Goal: Obtain resource: Obtain resource

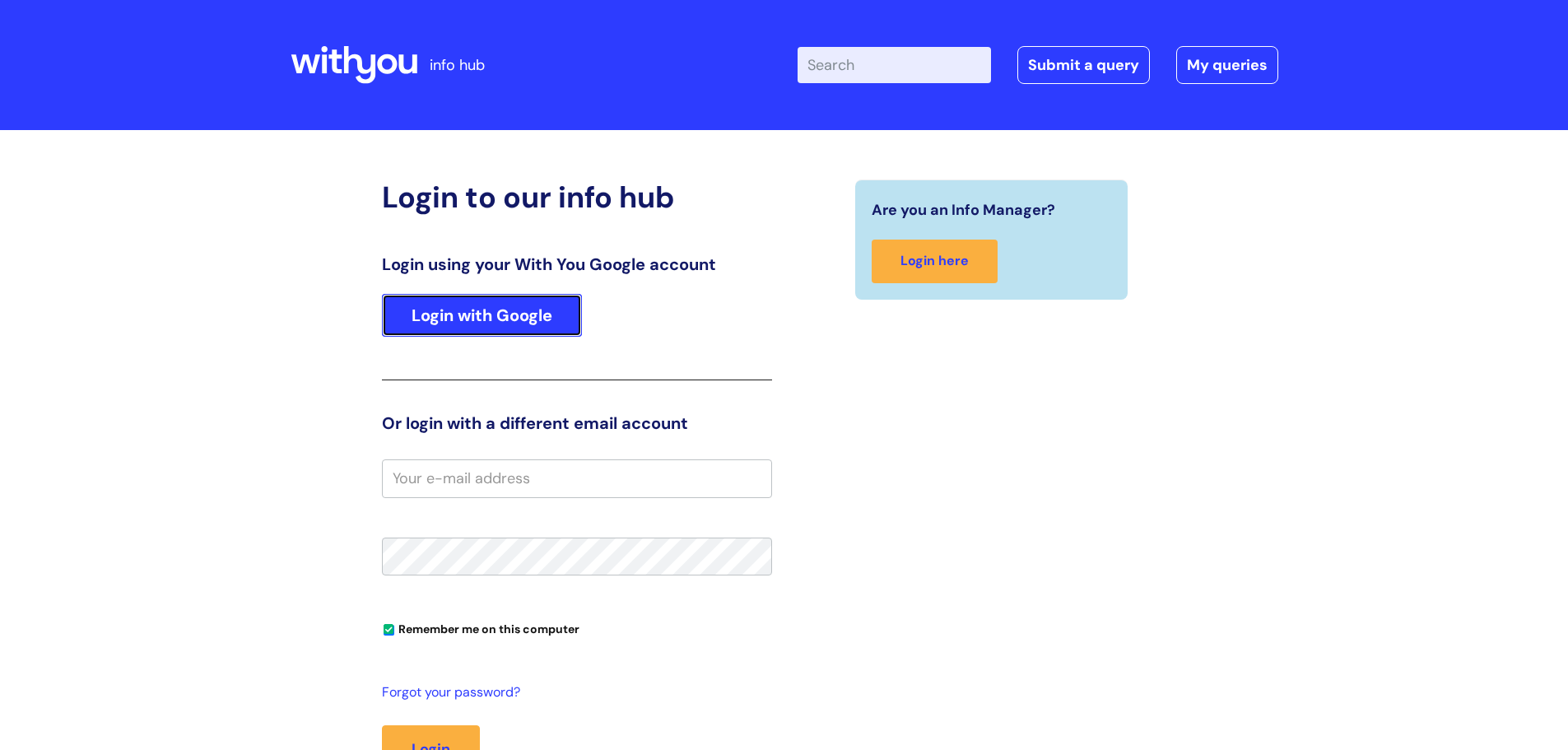
click at [487, 301] on link "Login with Google" at bounding box center [482, 315] width 200 height 43
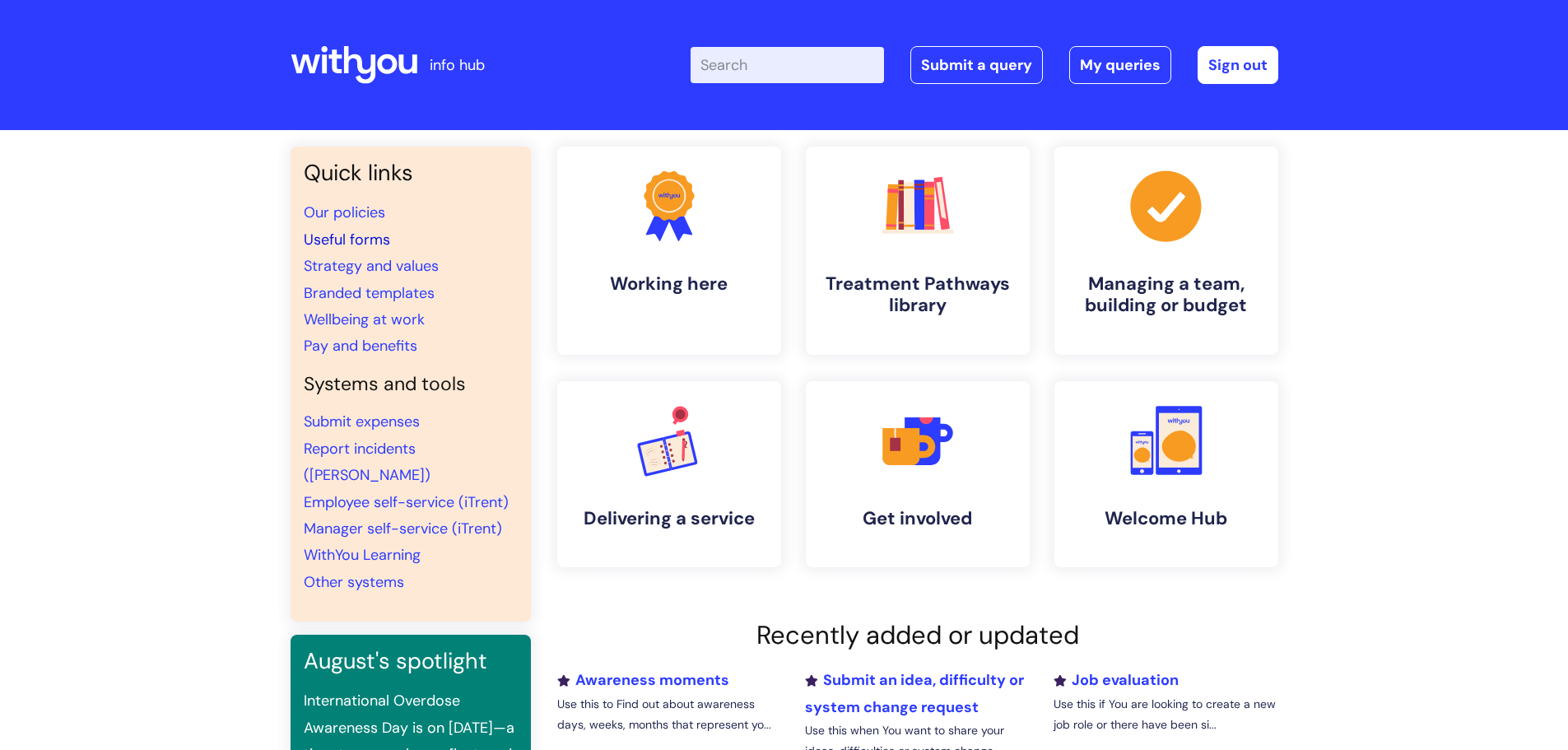
click at [373, 237] on link "Useful forms" at bounding box center [346, 239] width 86 height 19
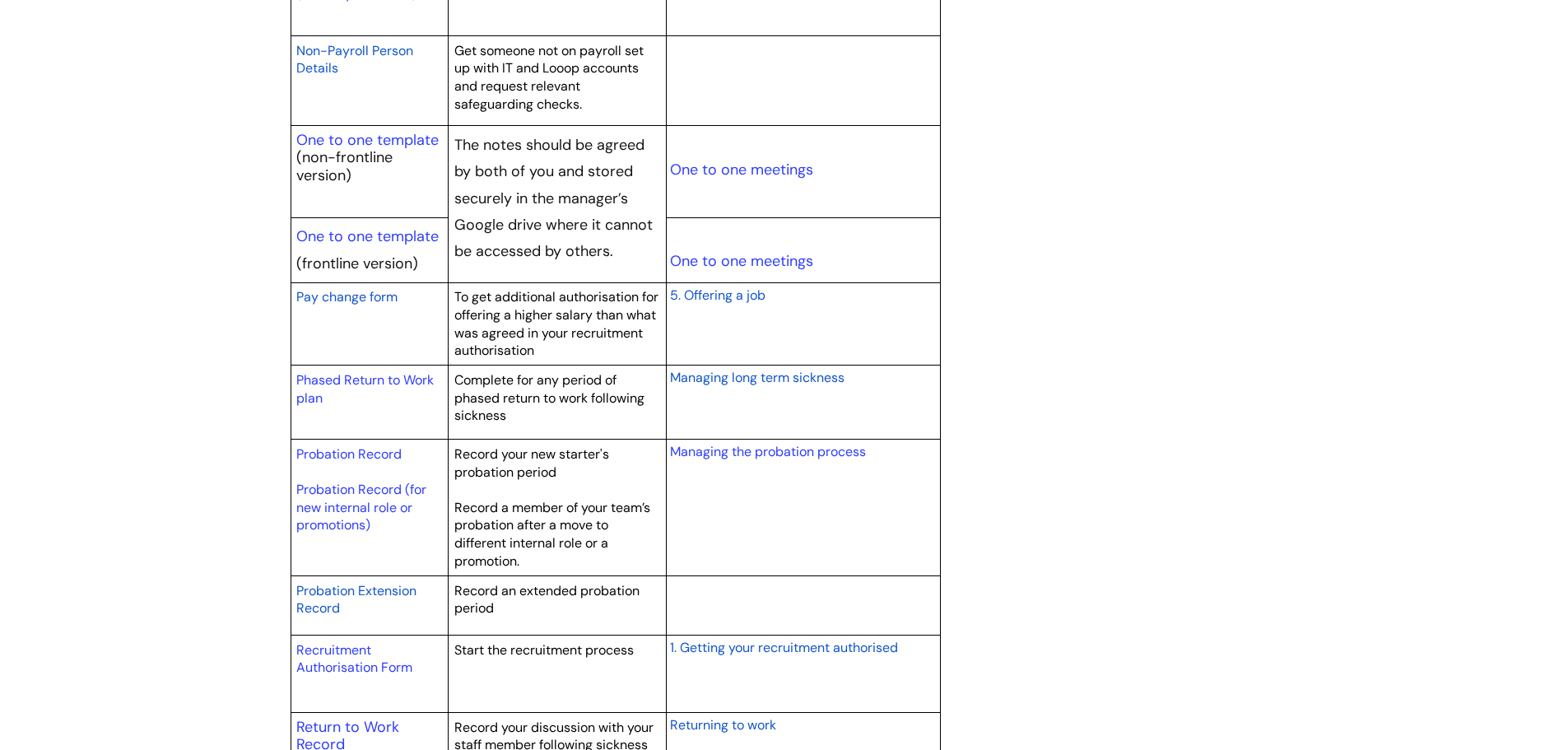
scroll to position [2223, 0]
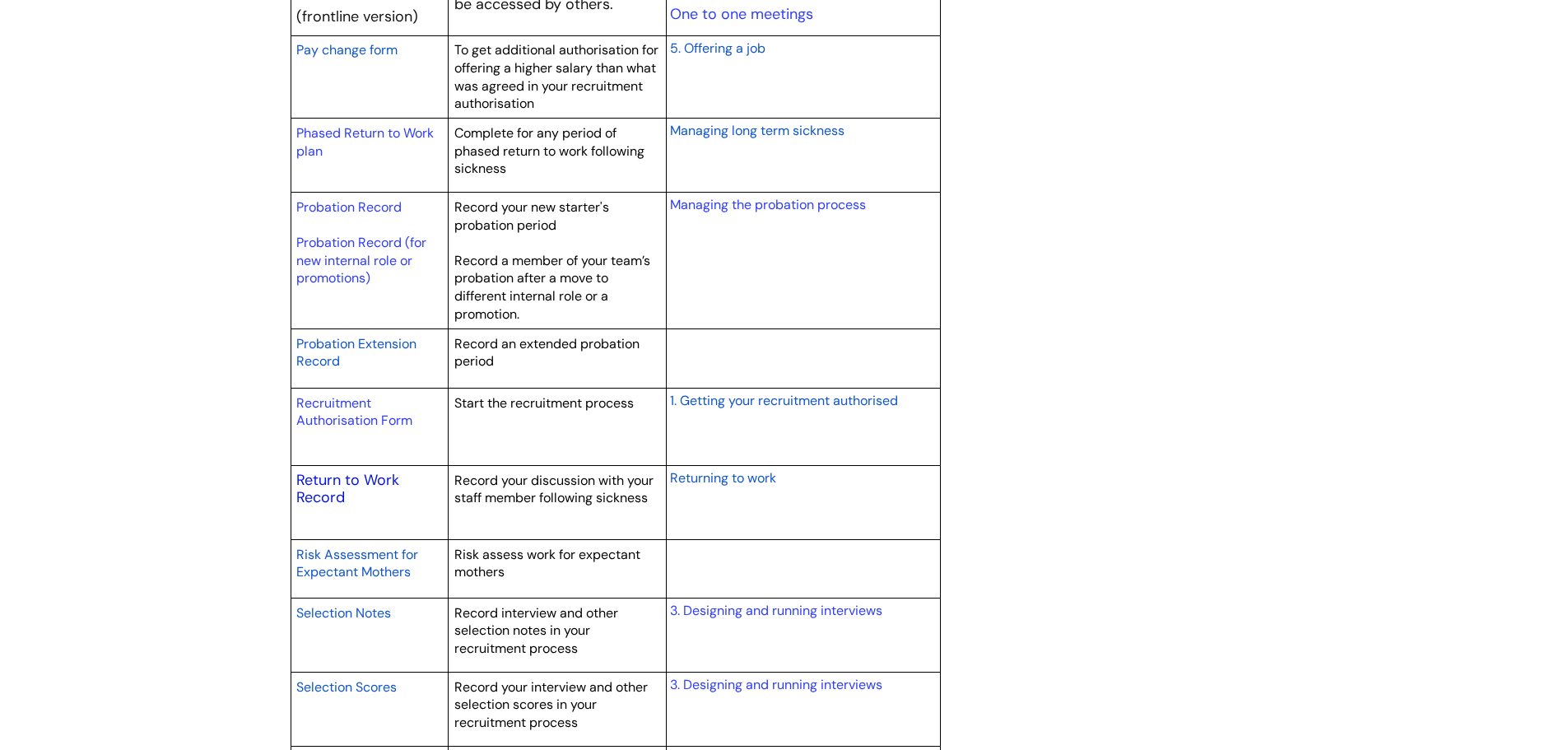
click at [306, 504] on link "Return to Work Record" at bounding box center [347, 489] width 103 height 38
